Goal: Navigation & Orientation: Find specific page/section

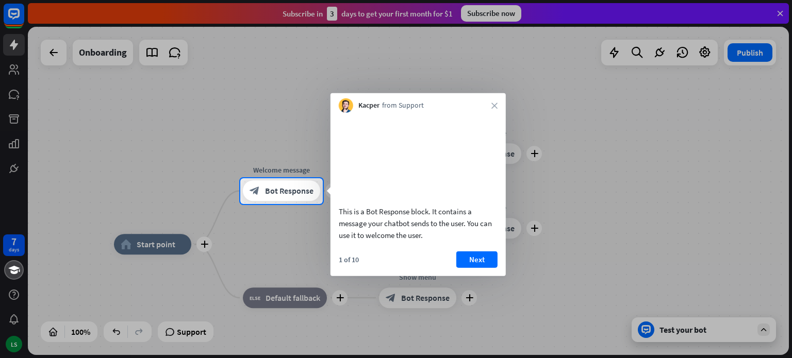
click at [62, 116] on div at bounding box center [396, 89] width 792 height 178
click at [494, 103] on icon "close" at bounding box center [494, 106] width 6 height 6
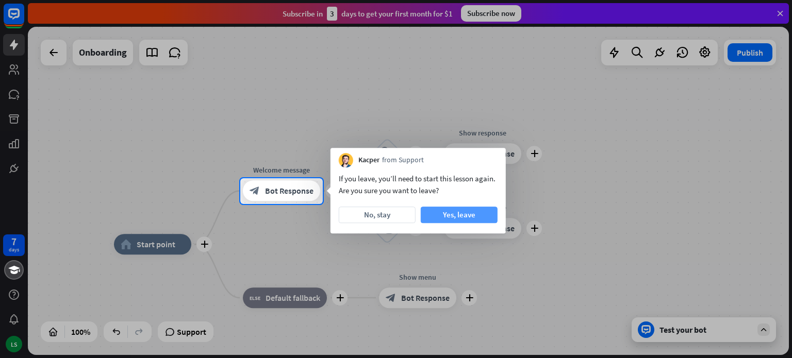
click at [463, 216] on button "Yes, leave" at bounding box center [459, 215] width 77 height 16
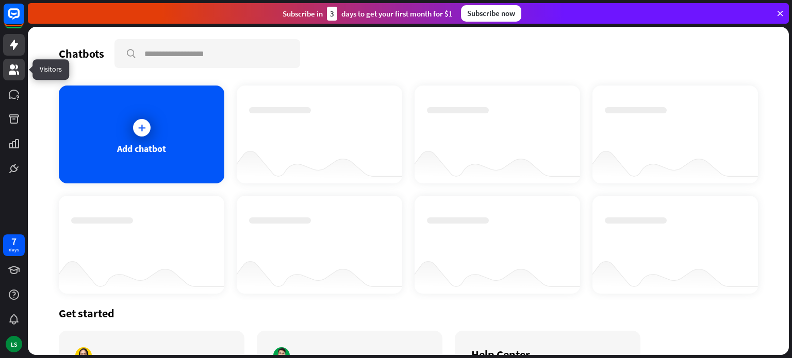
click at [19, 65] on icon at bounding box center [14, 69] width 12 height 12
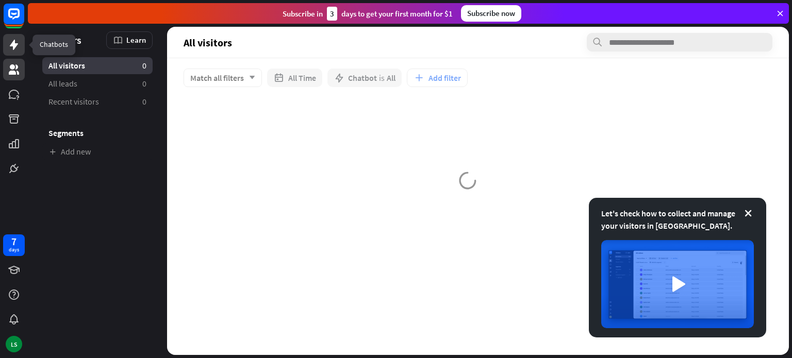
click at [13, 42] on icon at bounding box center [14, 45] width 8 height 10
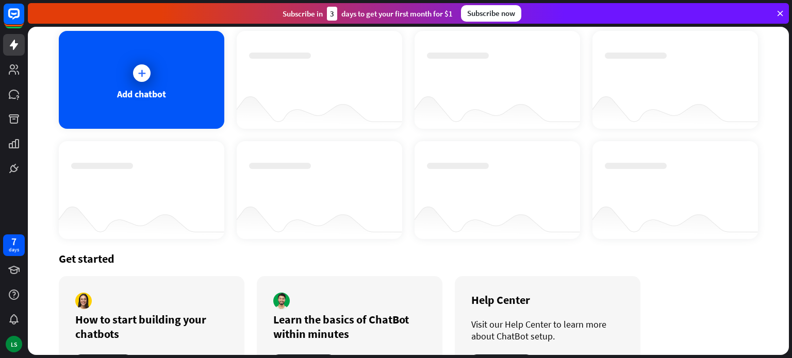
scroll to position [101, 0]
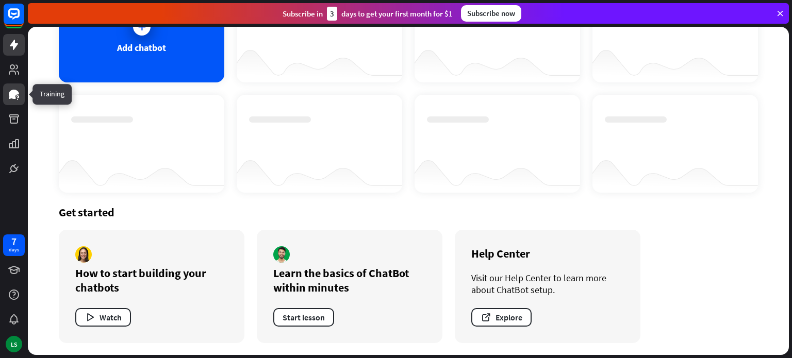
click at [9, 96] on icon at bounding box center [14, 94] width 12 height 12
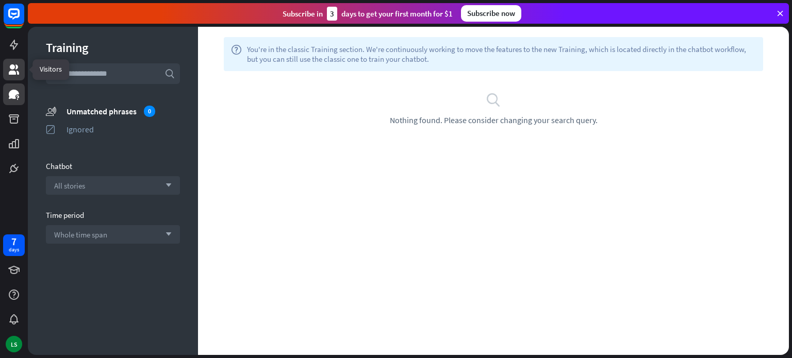
click at [18, 70] on icon at bounding box center [14, 69] width 12 height 12
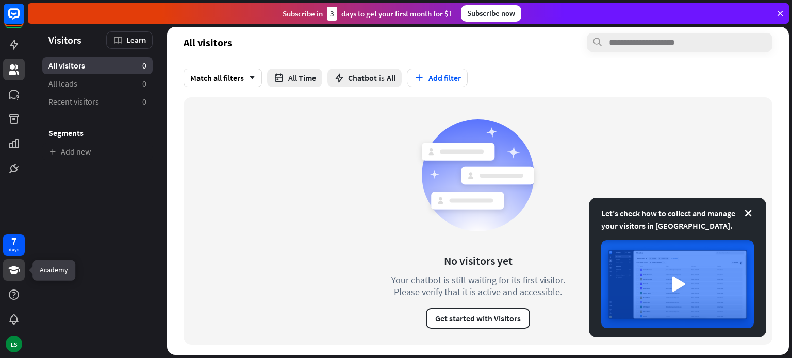
click at [13, 265] on icon at bounding box center [14, 270] width 12 height 12
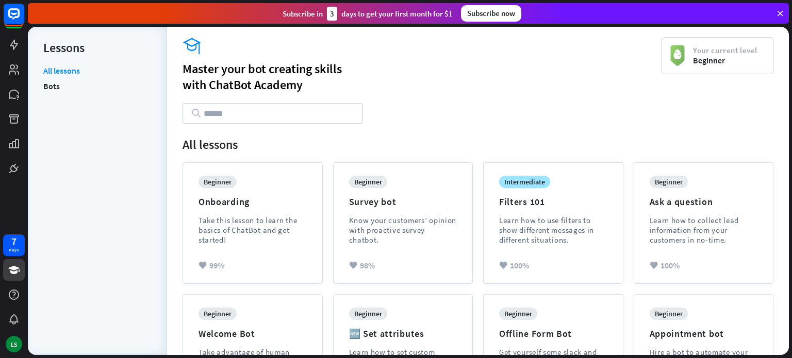
click at [26, 239] on div "7 days LS" at bounding box center [14, 293] width 28 height 124
click at [11, 46] on icon at bounding box center [14, 45] width 12 height 12
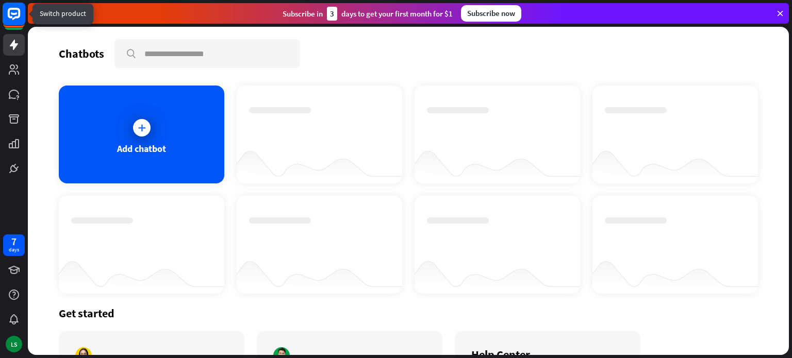
click at [10, 20] on rect at bounding box center [14, 14] width 23 height 23
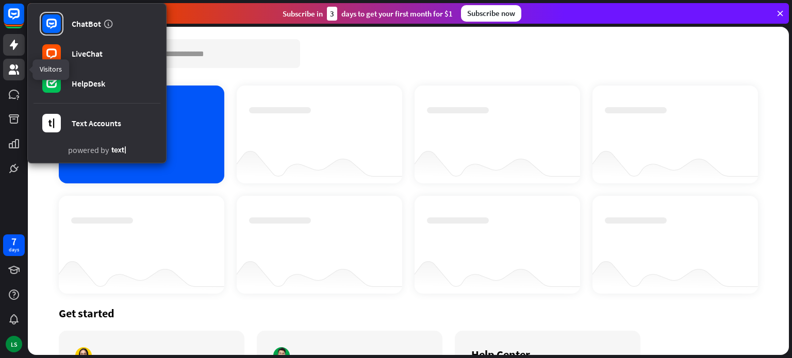
click at [14, 70] on icon at bounding box center [14, 69] width 12 height 12
